Goal: Task Accomplishment & Management: Use online tool/utility

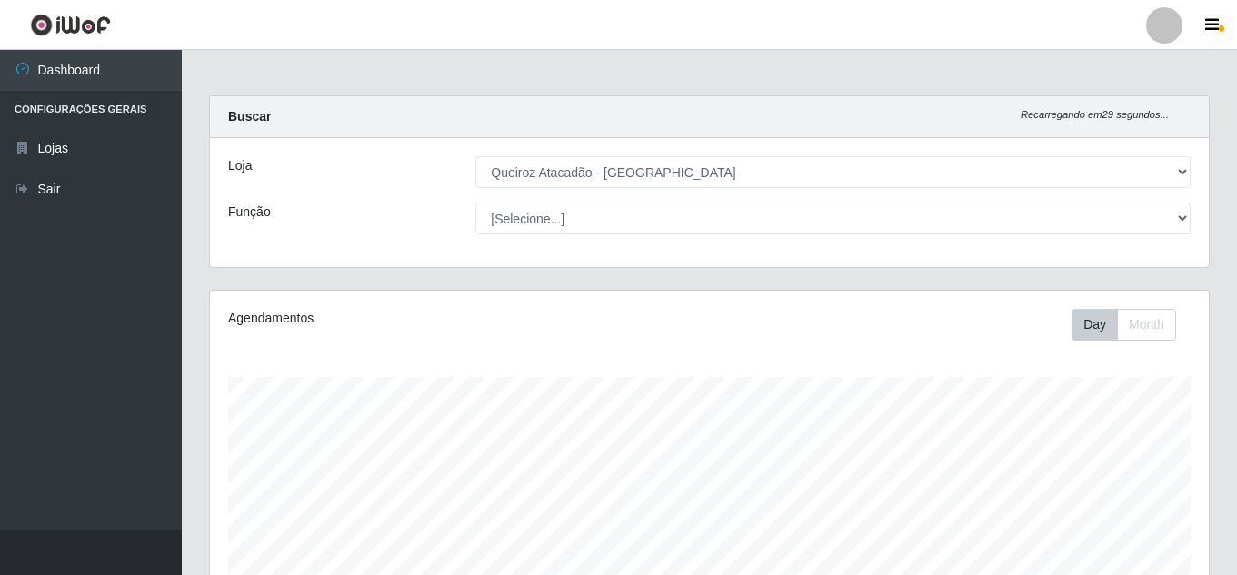
select select "225"
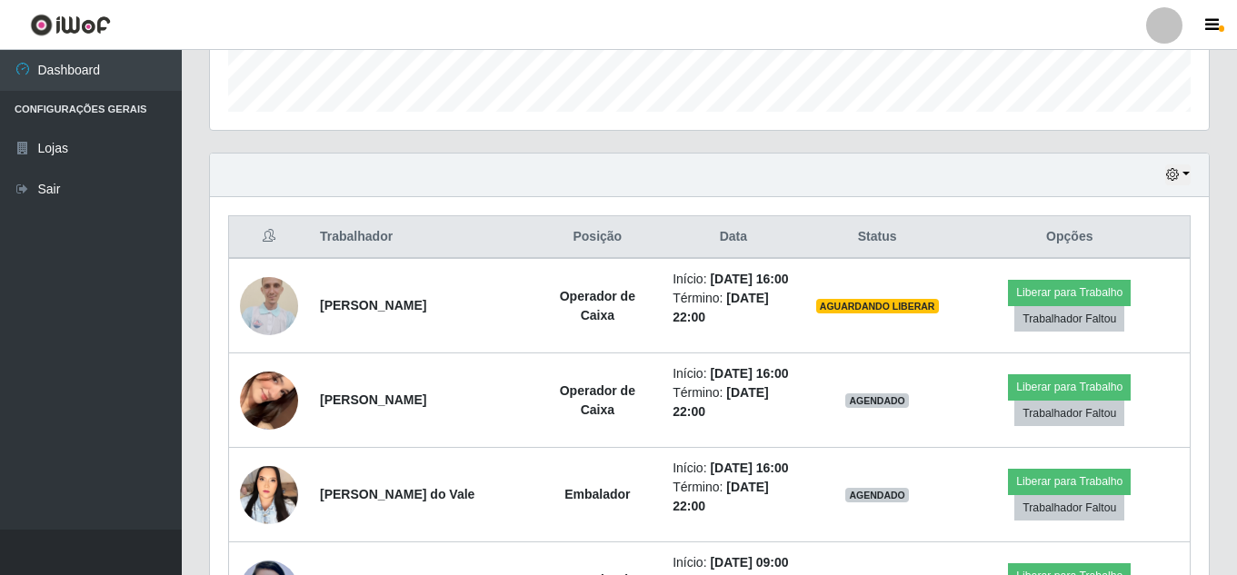
scroll to position [377, 999]
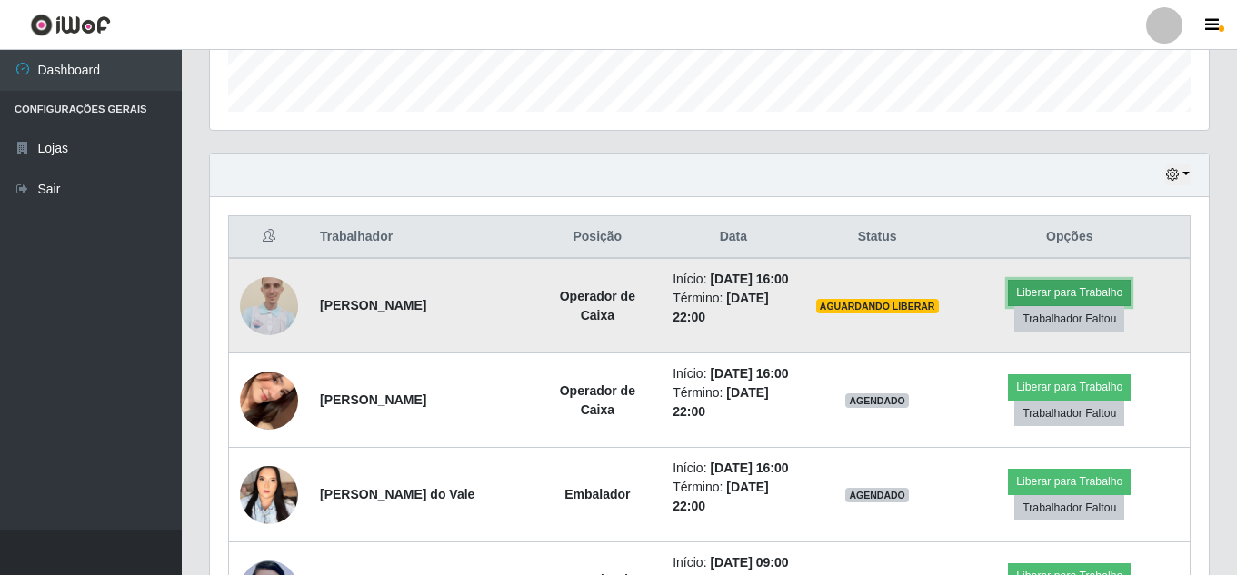
click at [1052, 295] on button "Liberar para Trabalho" at bounding box center [1069, 292] width 123 height 25
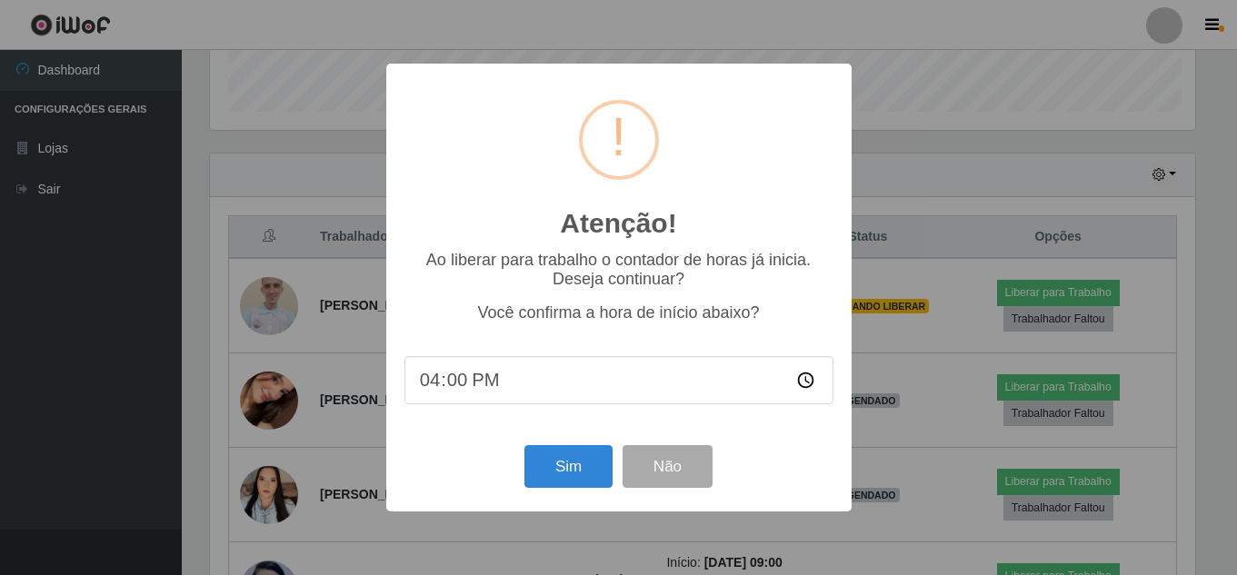
scroll to position [377, 990]
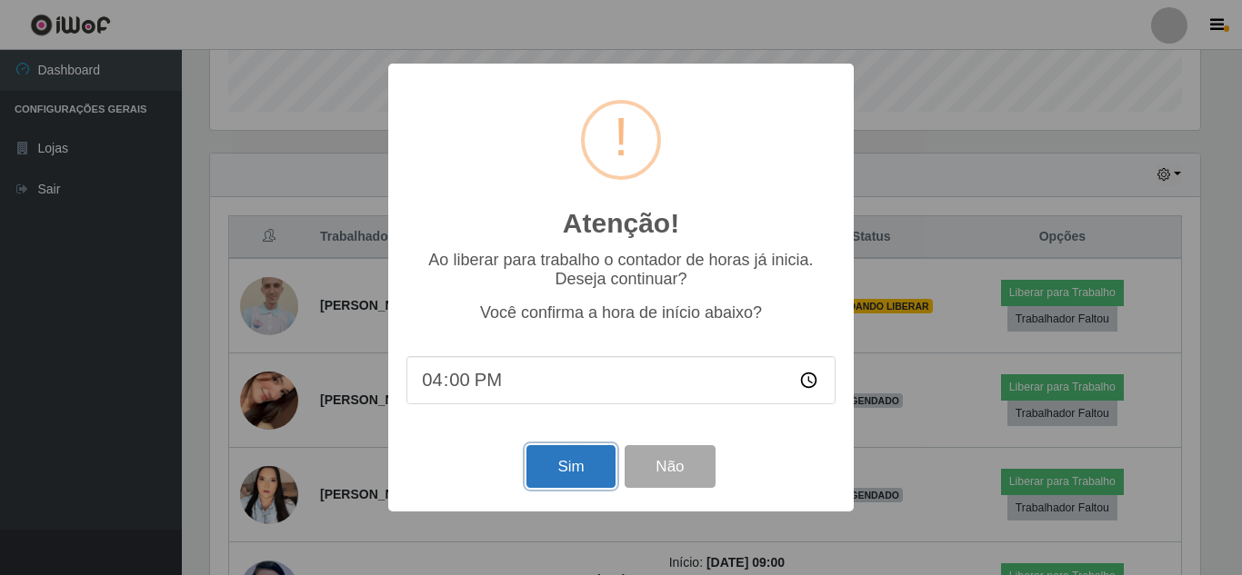
click at [586, 477] on button "Sim" at bounding box center [570, 466] width 88 height 43
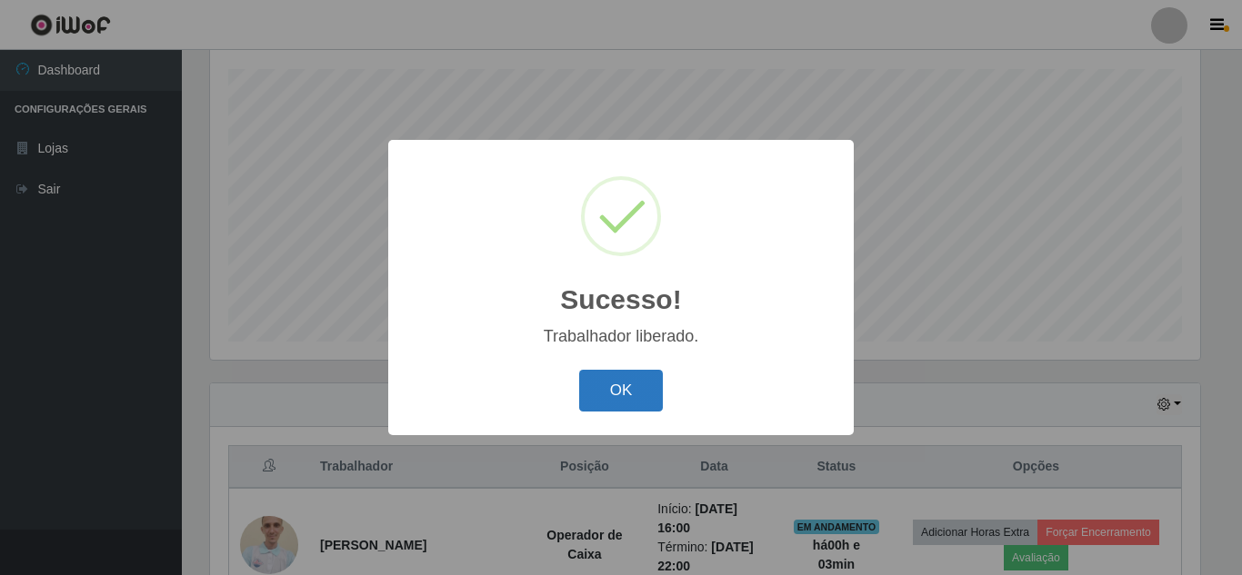
click at [631, 381] on button "OK" at bounding box center [621, 391] width 85 height 43
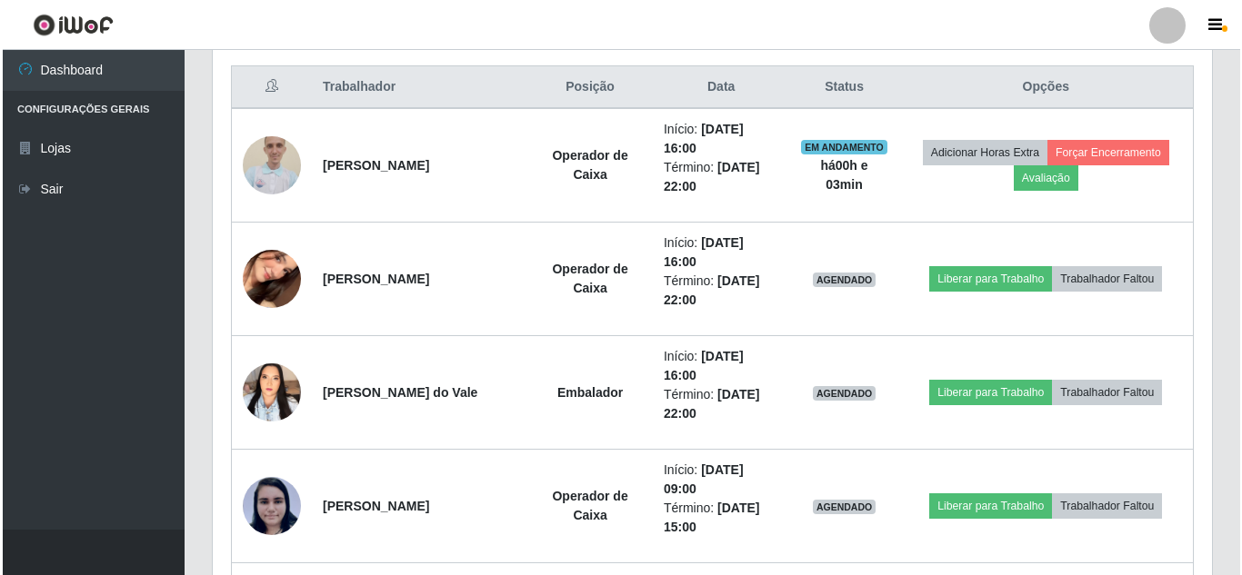
scroll to position [760, 0]
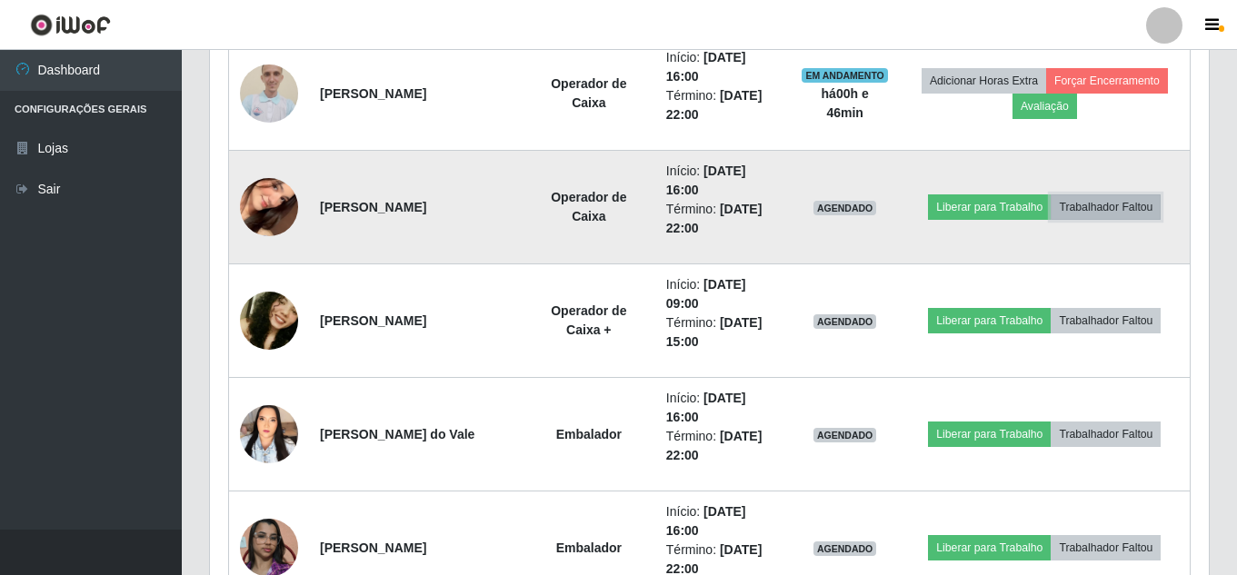
click at [1094, 202] on button "Trabalhador Faltou" at bounding box center [1106, 207] width 110 height 25
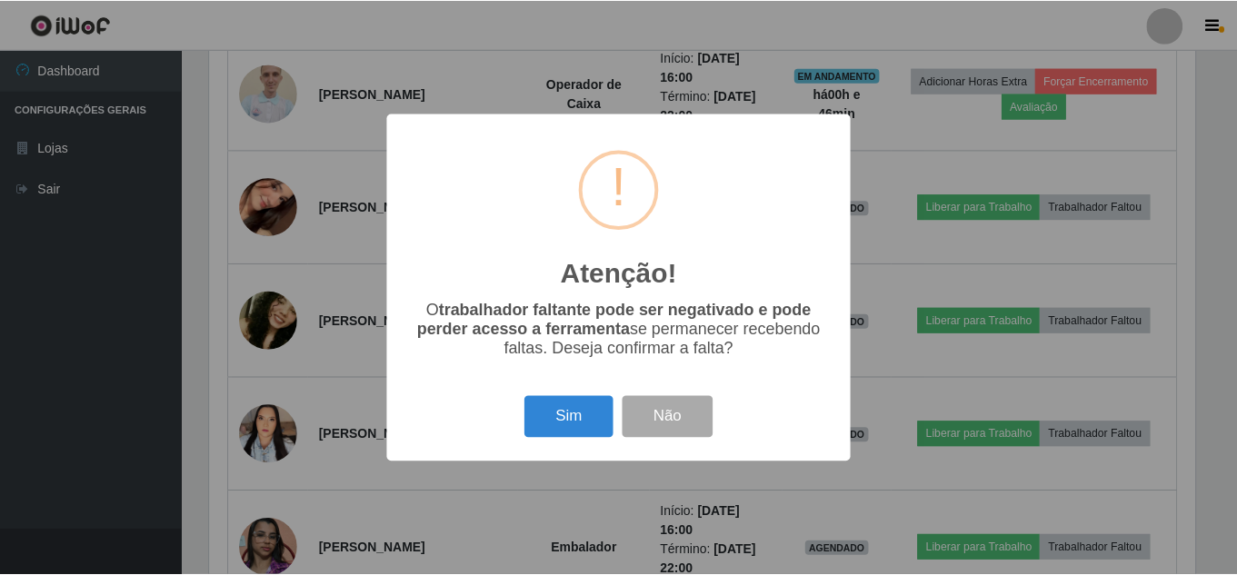
scroll to position [377, 990]
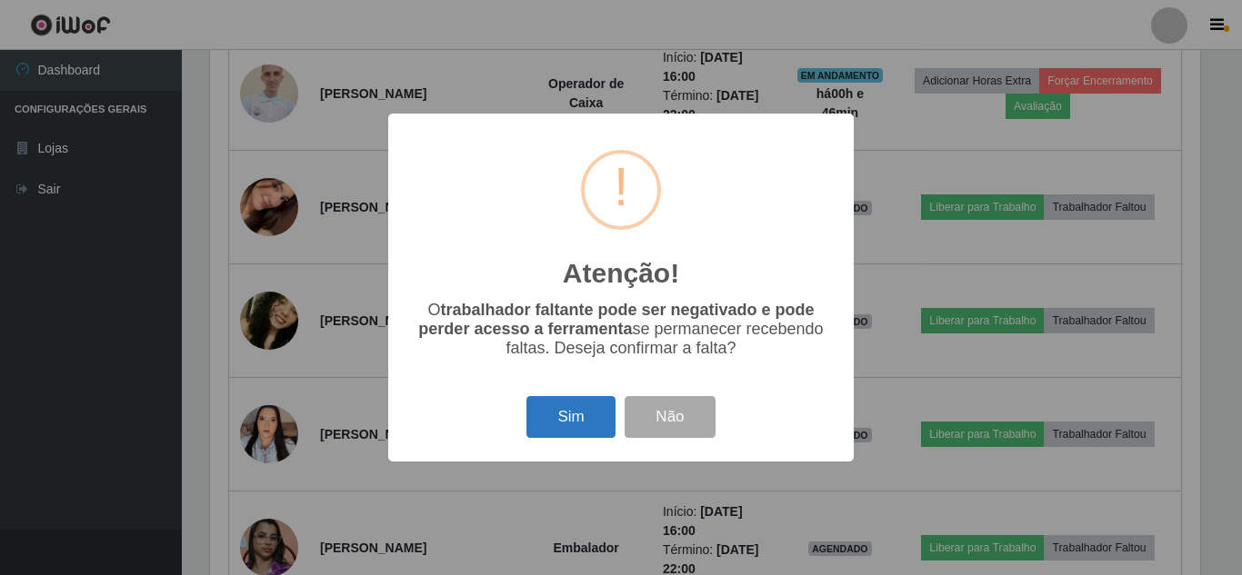
click at [541, 419] on button "Sim" at bounding box center [570, 417] width 88 height 43
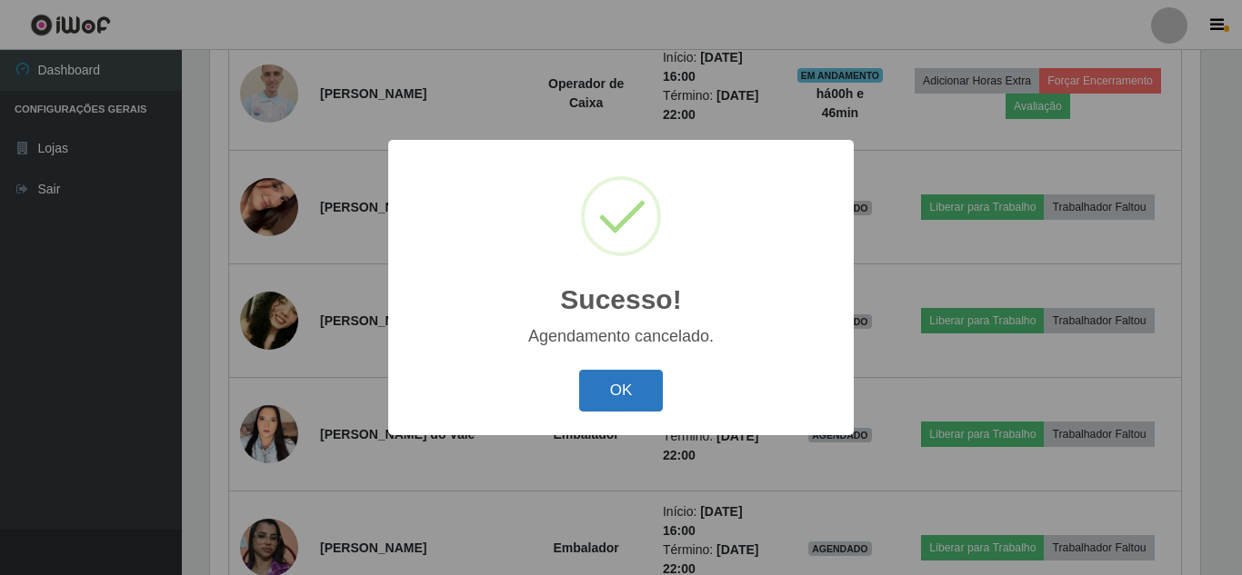
click at [634, 398] on button "OK" at bounding box center [621, 391] width 85 height 43
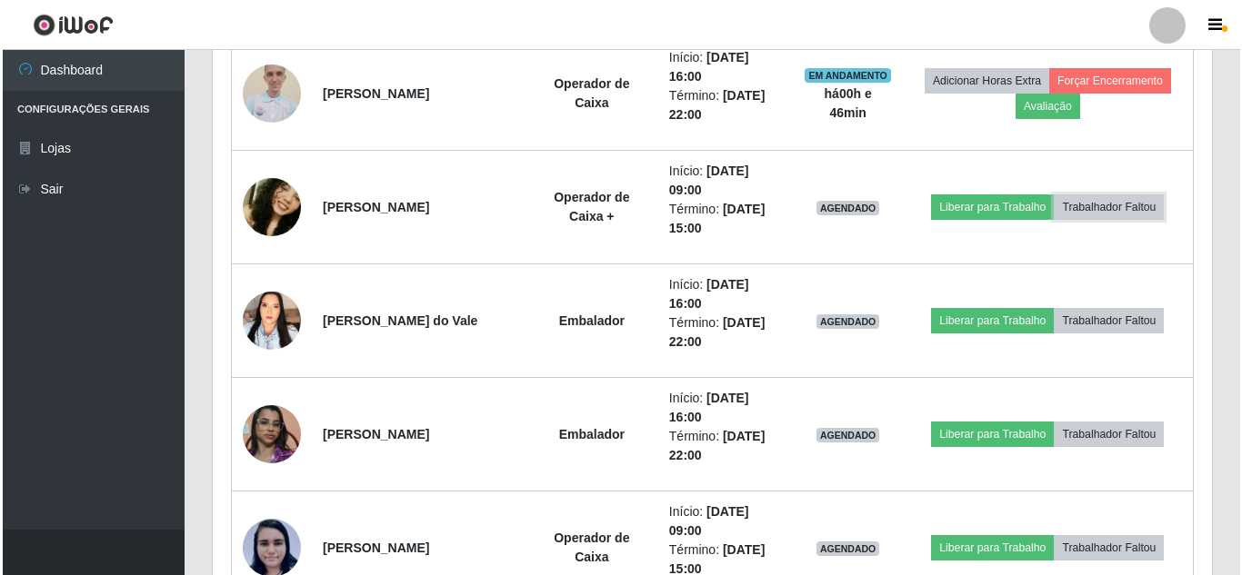
scroll to position [519, 0]
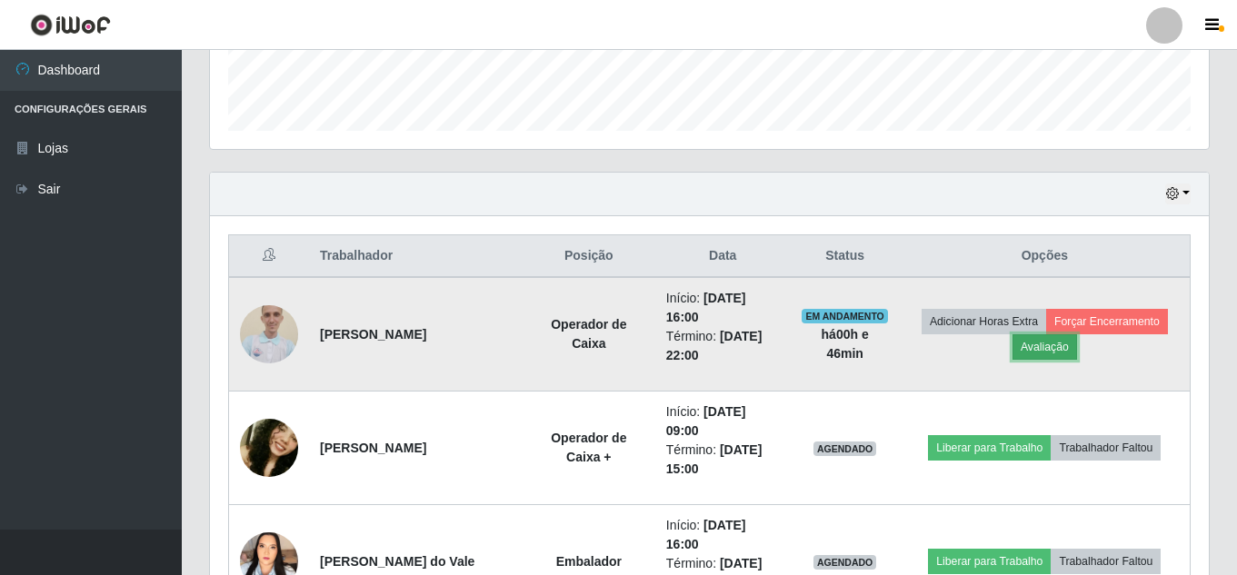
click at [1077, 359] on button "Avaliação" at bounding box center [1045, 347] width 65 height 25
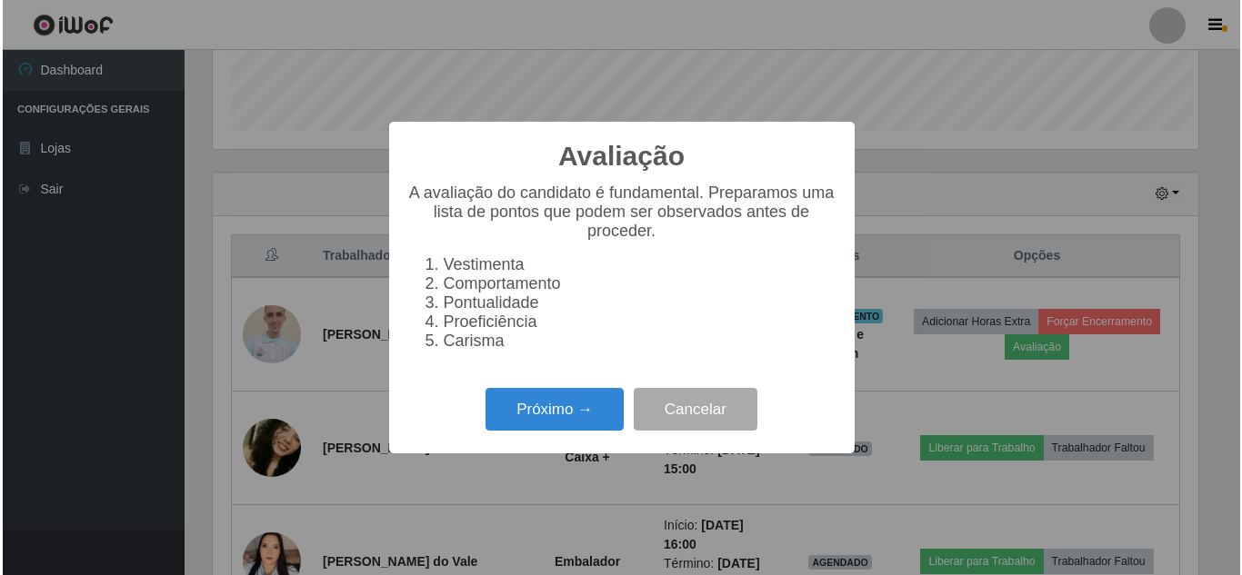
scroll to position [377, 990]
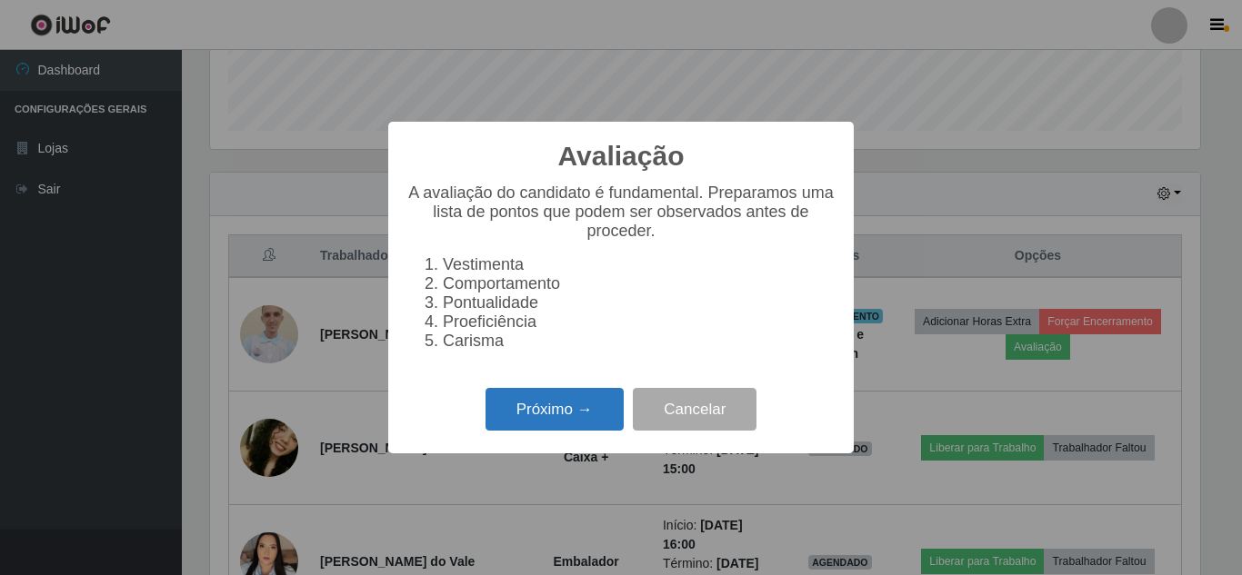
click at [505, 411] on button "Próximo →" at bounding box center [554, 409] width 138 height 43
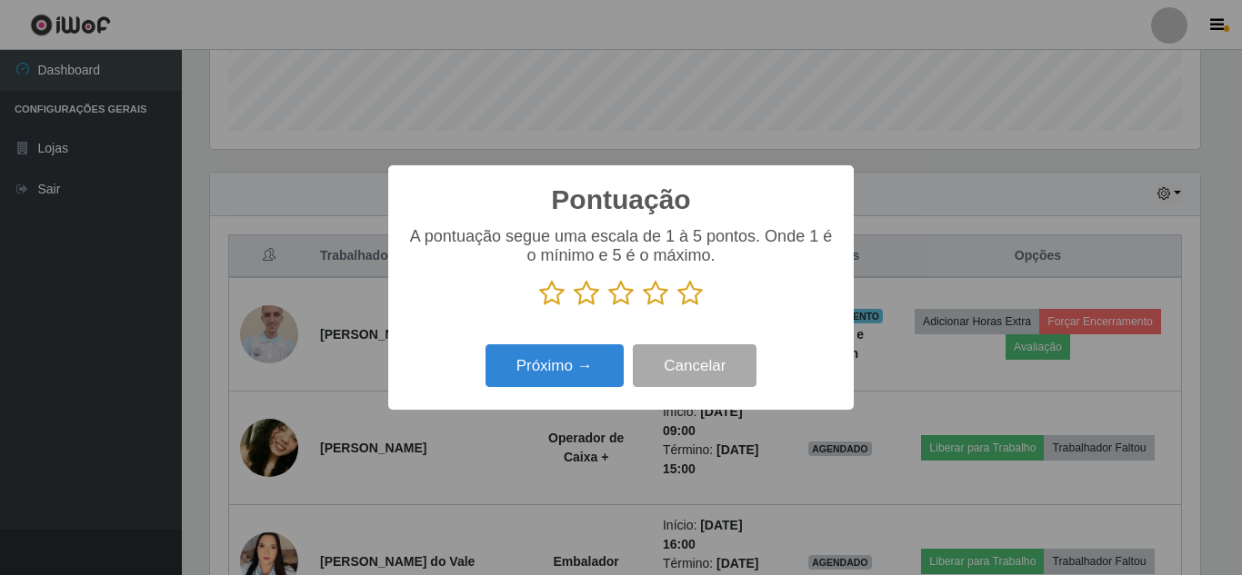
click at [685, 295] on icon at bounding box center [689, 293] width 25 height 27
click at [677, 307] on input "radio" at bounding box center [677, 307] width 0 height 0
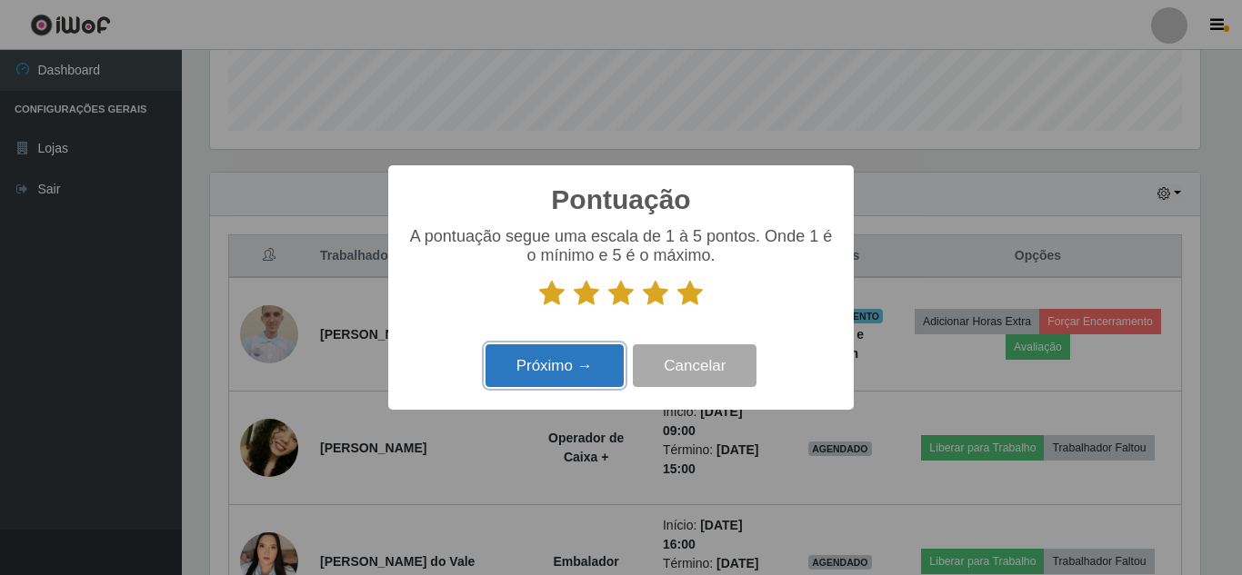
click at [540, 382] on button "Próximo →" at bounding box center [554, 366] width 138 height 43
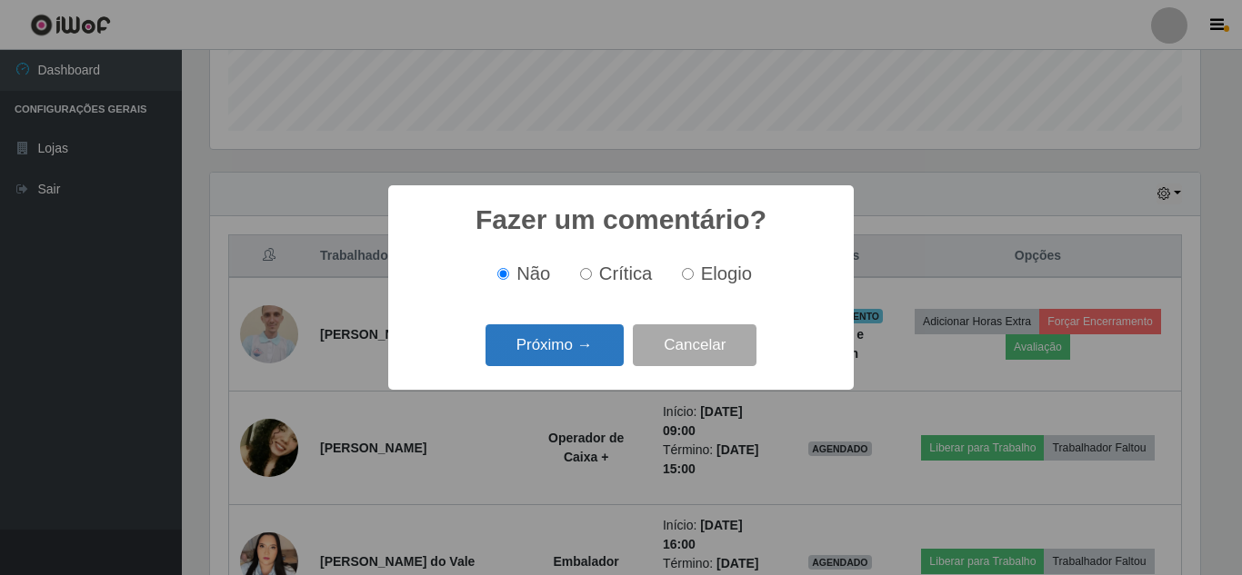
click at [529, 354] on button "Próximo →" at bounding box center [554, 346] width 138 height 43
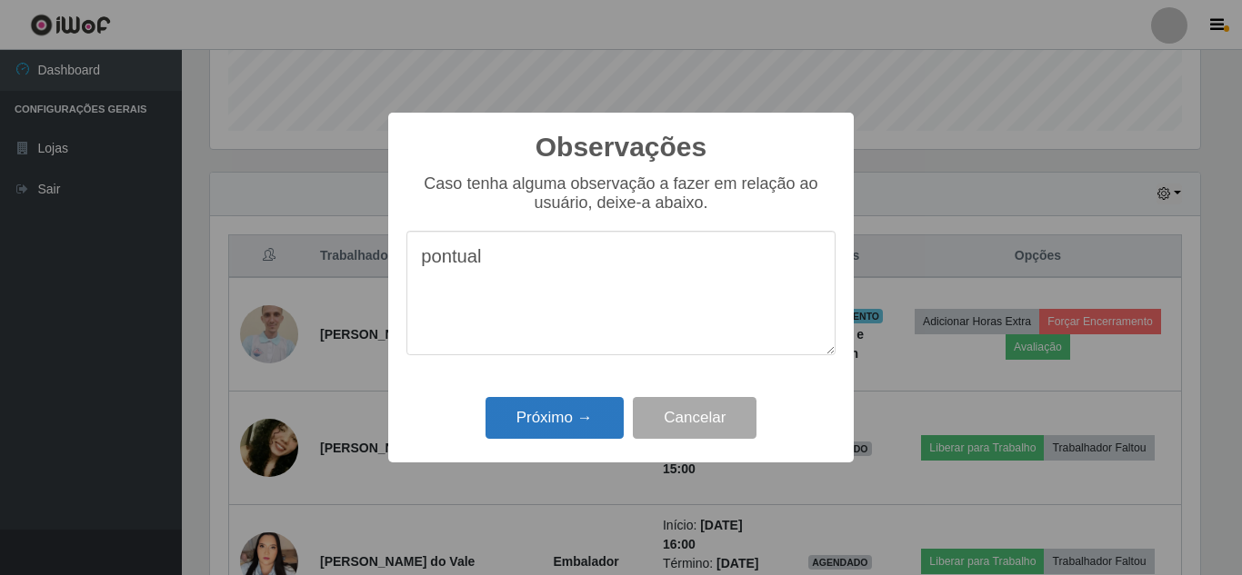
type textarea "pontual"
click at [549, 433] on button "Próximo →" at bounding box center [554, 418] width 138 height 43
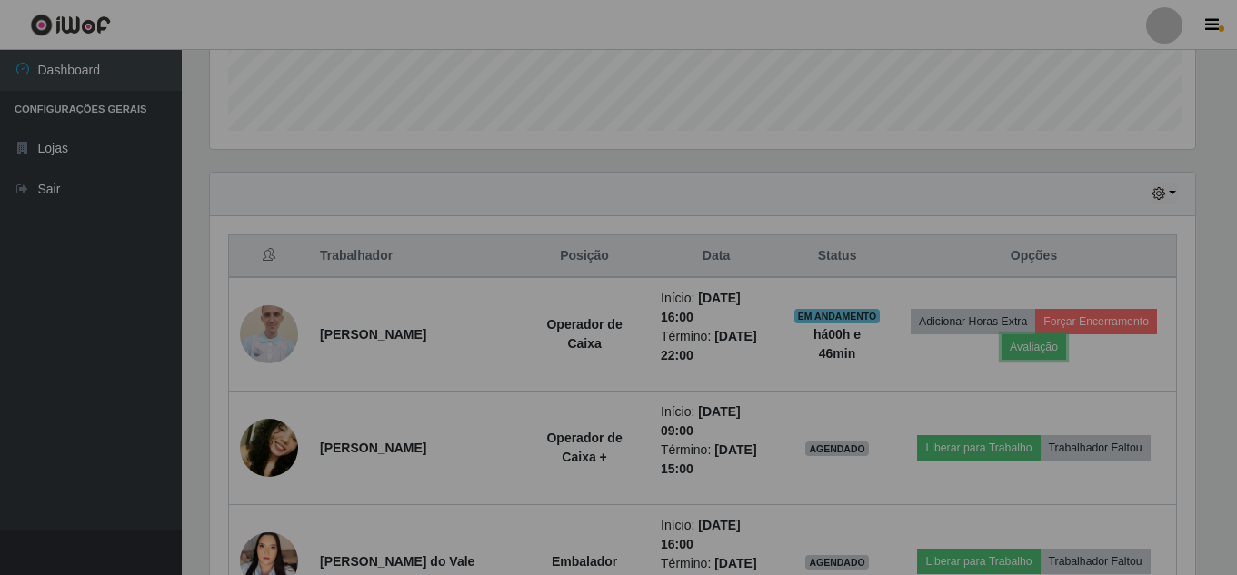
scroll to position [377, 999]
